Goal: Task Accomplishment & Management: Manage account settings

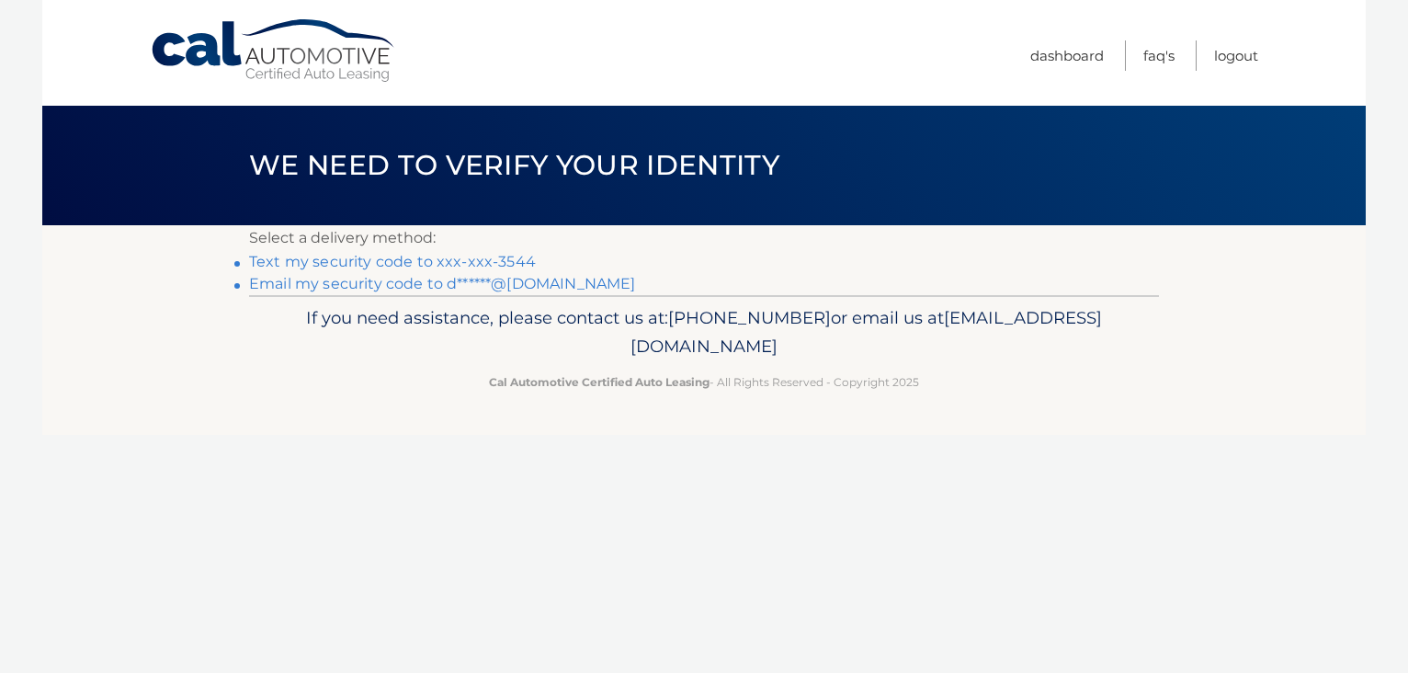
click at [505, 258] on link "Text my security code to xxx-xxx-3544" at bounding box center [392, 261] width 287 height 17
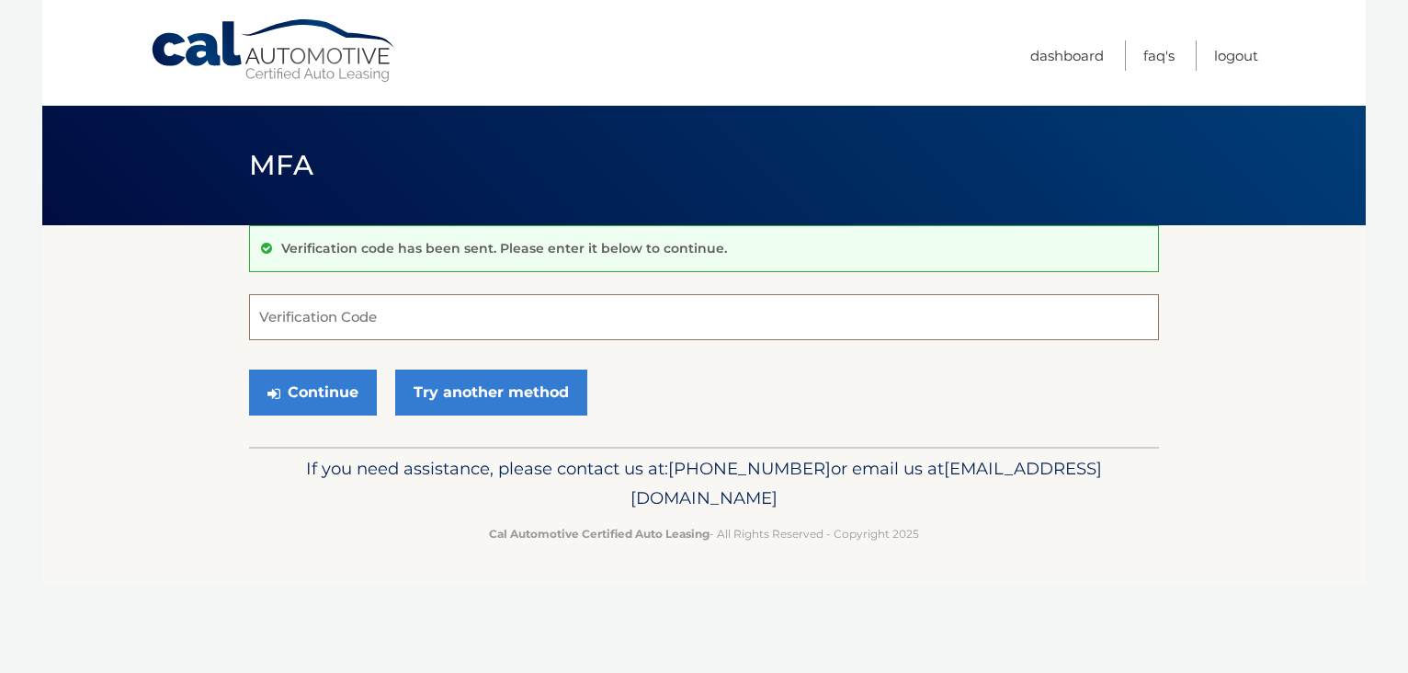
click at [504, 338] on input "Verification Code" at bounding box center [704, 317] width 910 height 46
type input "117591"
click at [341, 381] on button "Continue" at bounding box center [313, 392] width 128 height 46
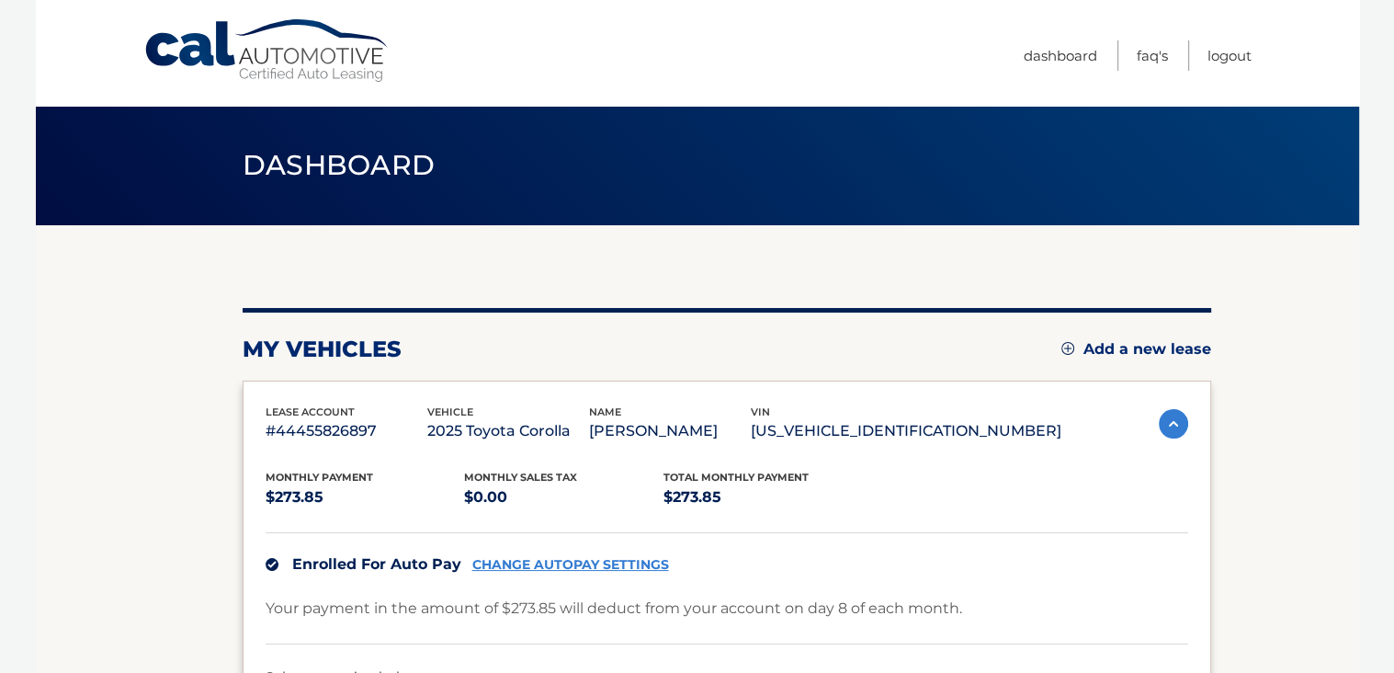
click at [1277, 419] on section "my vehicles Add a new lease lease account #44455826897 vehicle 2025 Toyota Coro…" at bounding box center [697, 565] width 1323 height 680
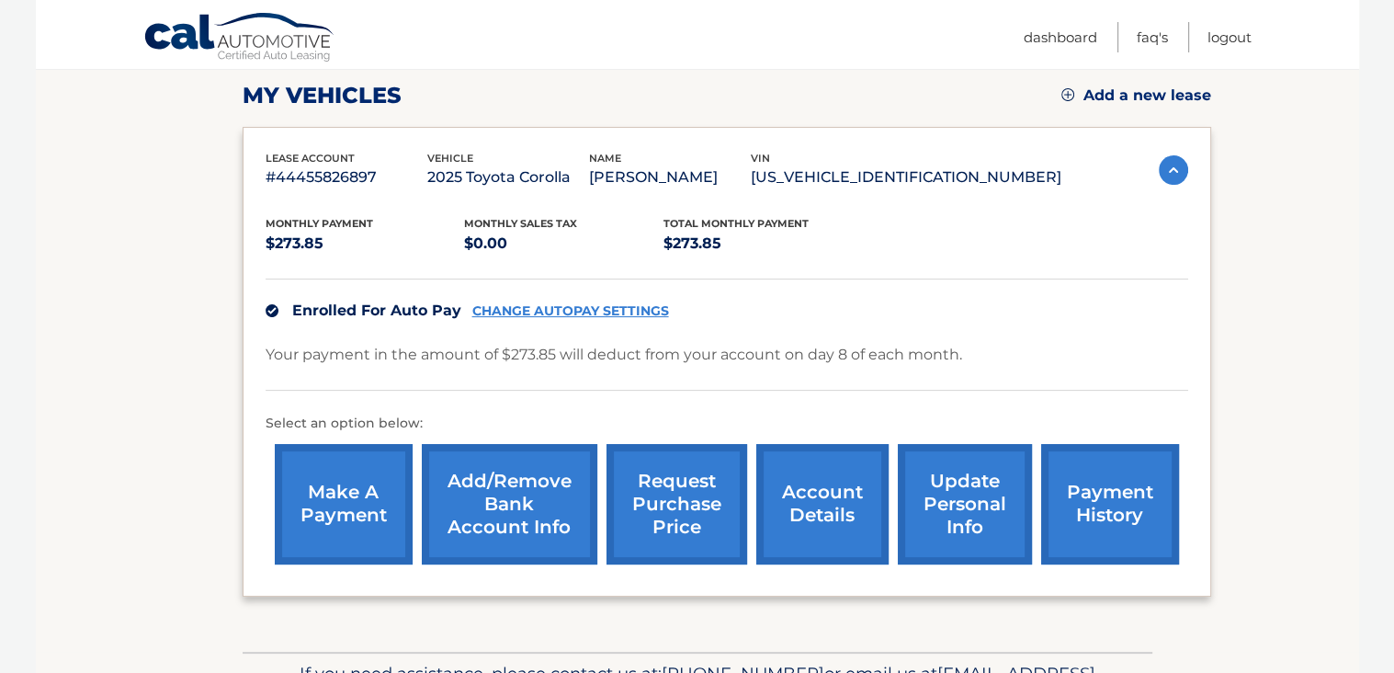
scroll to position [257, 0]
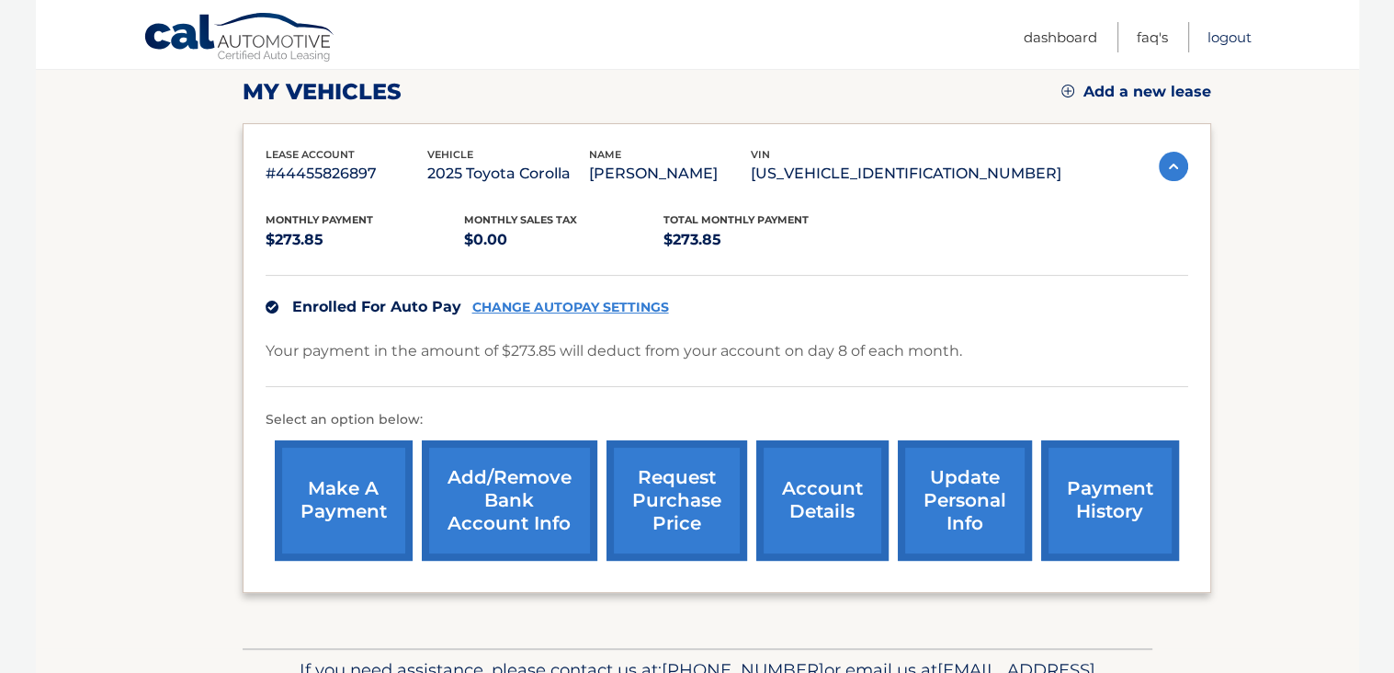
click at [1224, 37] on link "Logout" at bounding box center [1229, 37] width 44 height 30
